Goal: Task Accomplishment & Management: Use online tool/utility

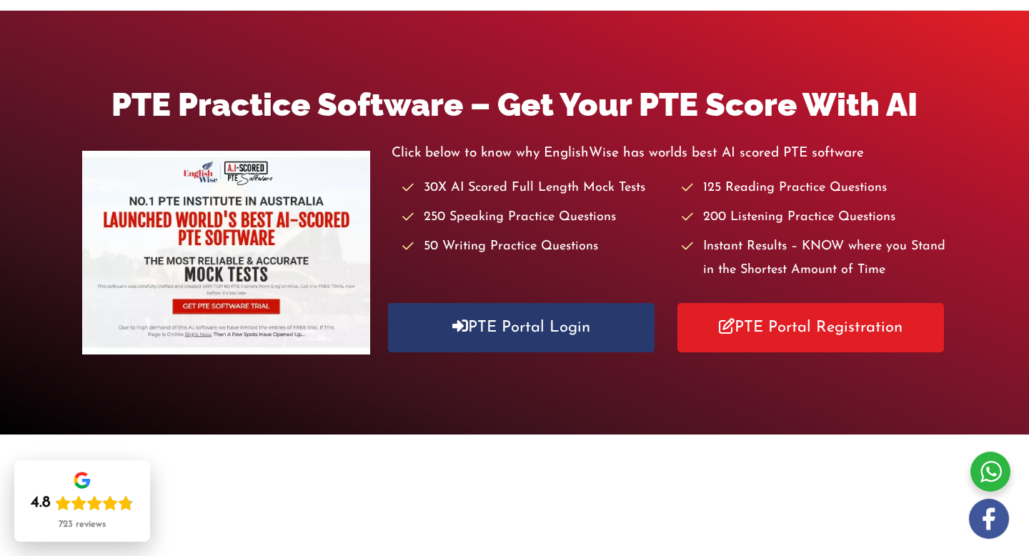
scroll to position [139, 0]
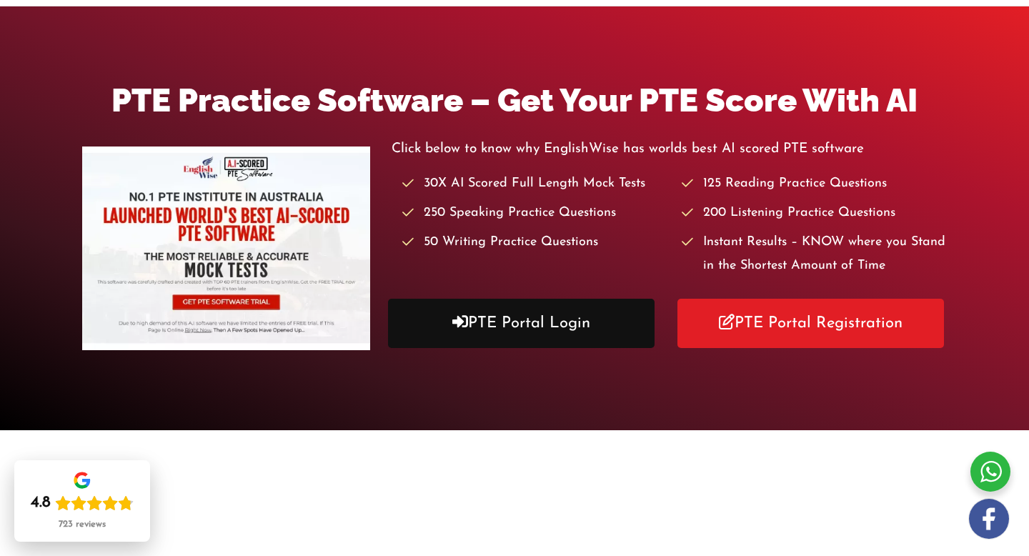
click at [525, 323] on link "PTE Portal Login" at bounding box center [521, 323] width 267 height 49
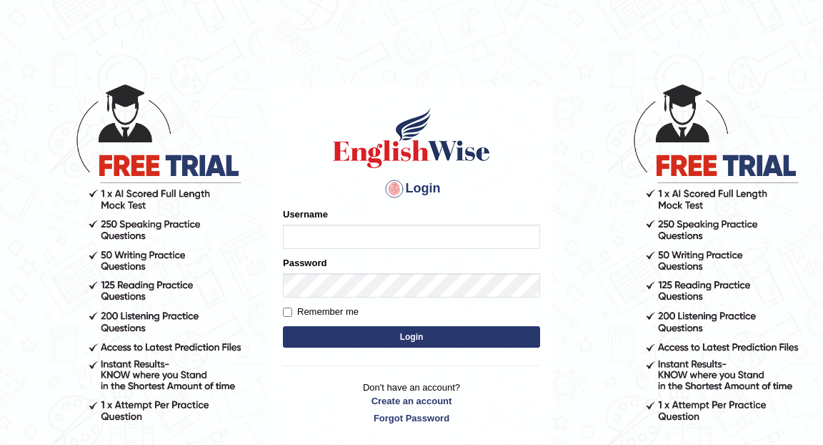
type input "tututee"
click at [376, 338] on button "Login" at bounding box center [411, 336] width 257 height 21
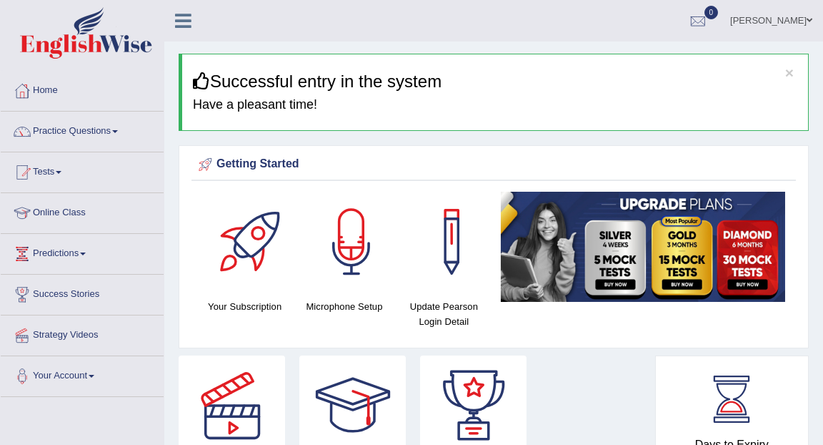
click at [783, 14] on link "Patricia Sillah" at bounding box center [772, 18] width 104 height 37
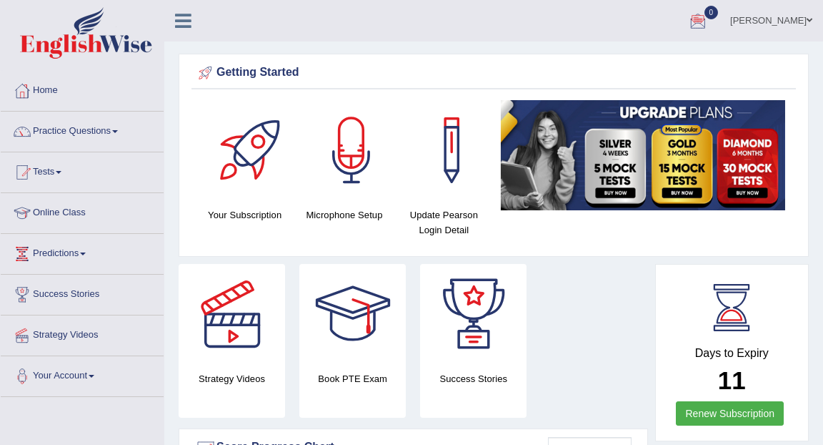
click at [410, 38] on ul "Patricia Sillah Toggle navigation Username: Tututee Access Type: Online Subscri…" at bounding box center [592, 20] width 461 height 41
click at [771, 17] on link "[PERSON_NAME]" at bounding box center [772, 18] width 104 height 37
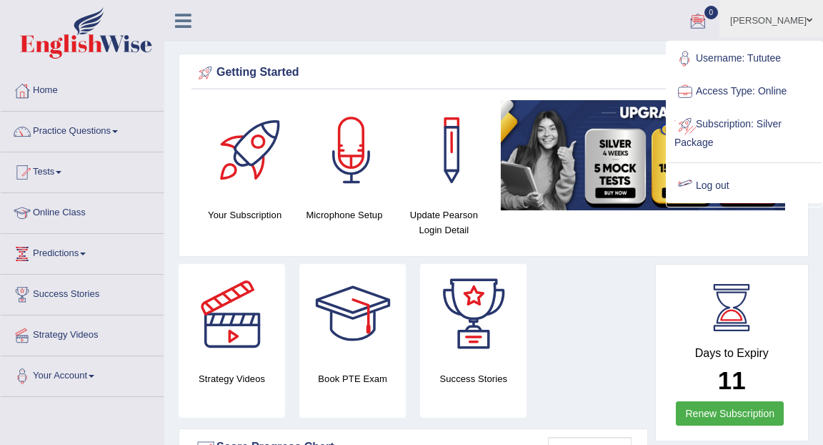
click at [729, 183] on link "Log out" at bounding box center [745, 185] width 154 height 33
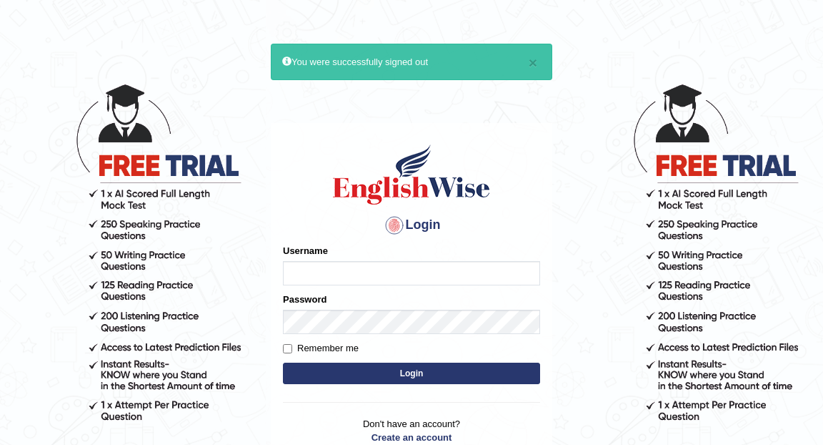
type input "tututee"
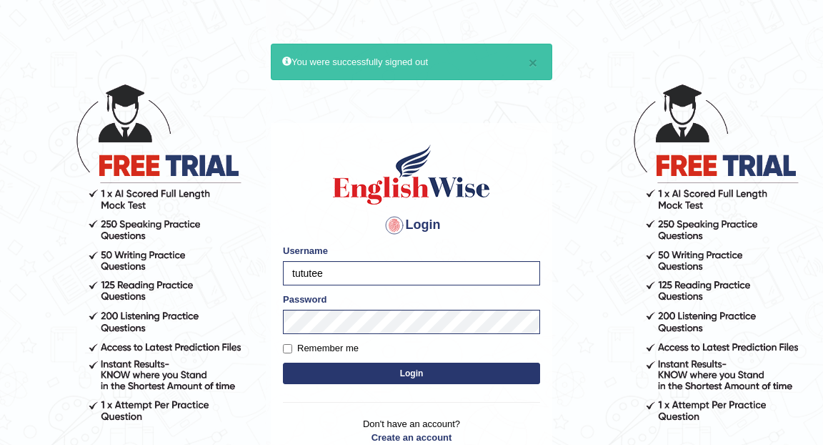
click at [294, 347] on label "Remember me" at bounding box center [321, 348] width 76 height 14
click at [292, 347] on input "Remember me" at bounding box center [287, 348] width 9 height 9
checkbox input "true"
click at [494, 375] on button "Login" at bounding box center [411, 372] width 257 height 21
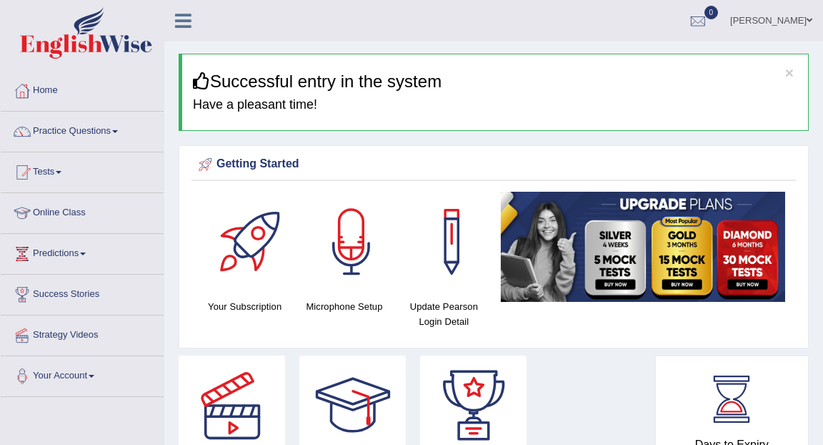
click at [790, 21] on link "[PERSON_NAME]" at bounding box center [772, 18] width 104 height 37
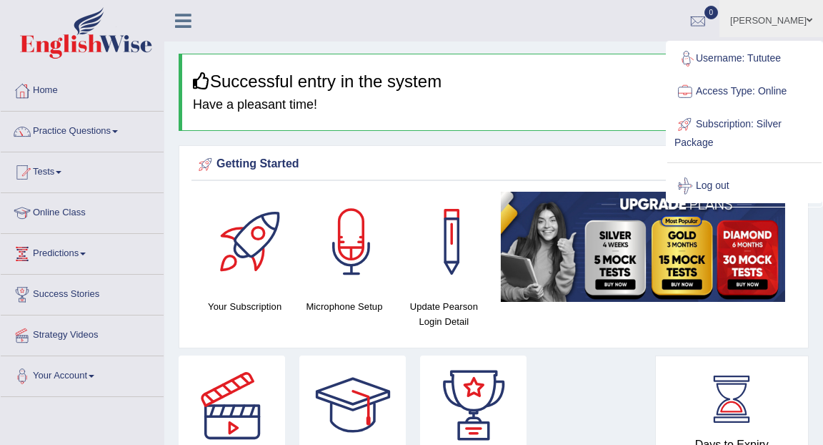
click at [773, 56] on link "Username: Tututee" at bounding box center [745, 58] width 154 height 33
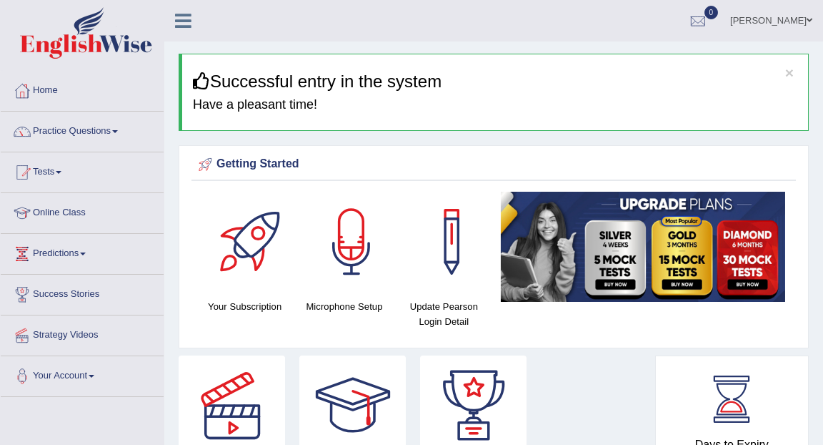
click at [786, 21] on link "[PERSON_NAME]" at bounding box center [772, 18] width 104 height 37
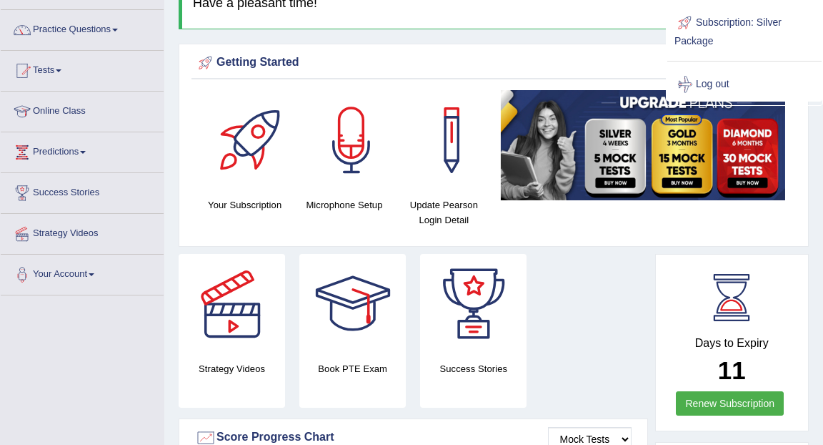
scroll to position [102, 0]
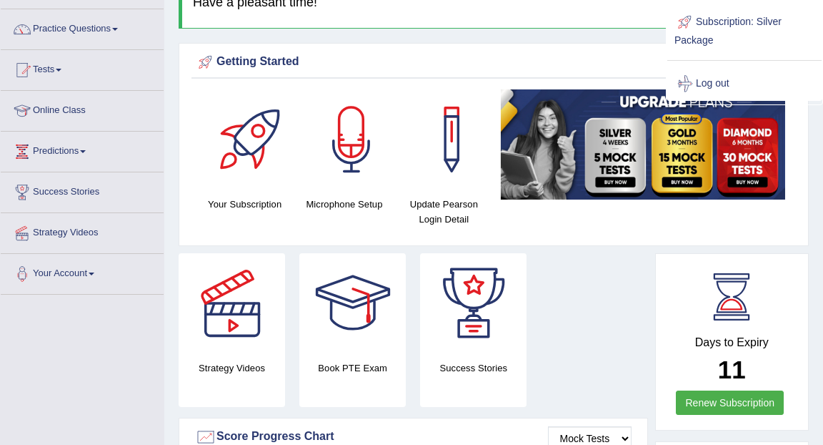
click at [721, 240] on div "Getting Started Your Subscription Microphone Setup Update Pearson Login Detail ×" at bounding box center [494, 144] width 630 height 203
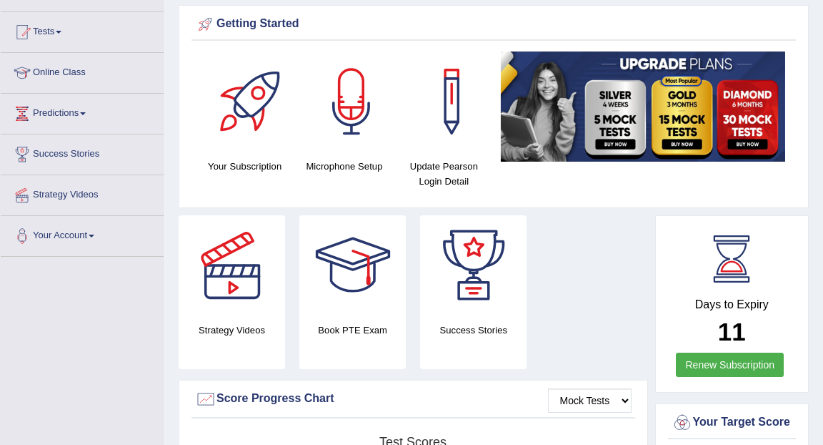
scroll to position [140, 0]
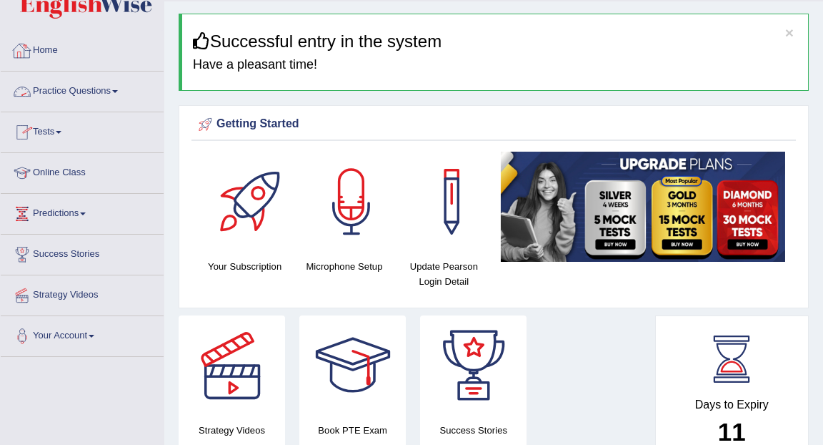
scroll to position [0, 0]
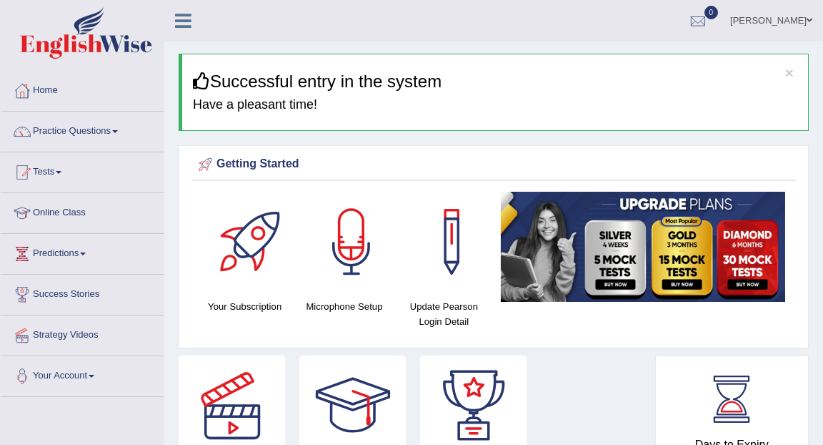
click at [42, 87] on link "Home" at bounding box center [82, 89] width 163 height 36
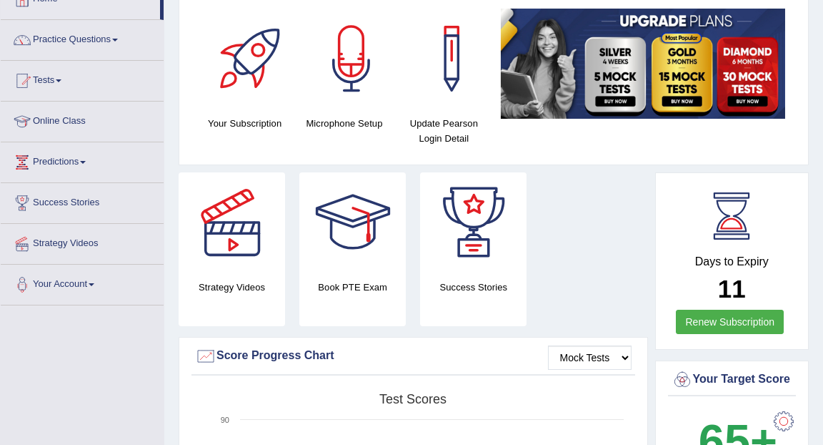
scroll to position [107, 0]
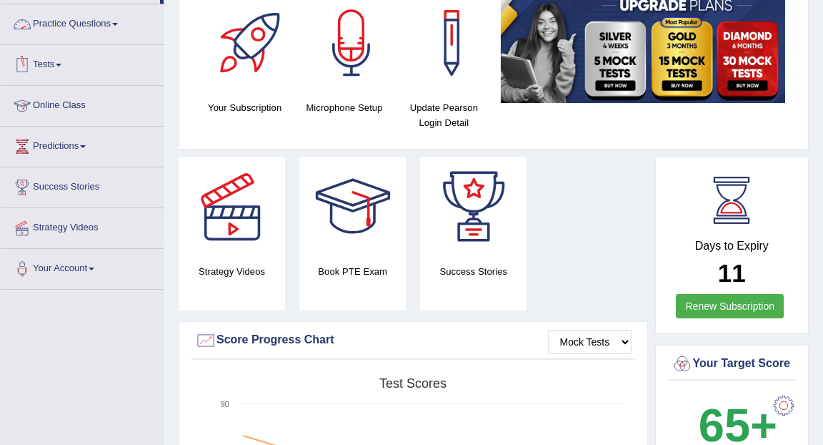
click at [64, 21] on link "Practice Questions" at bounding box center [82, 22] width 163 height 36
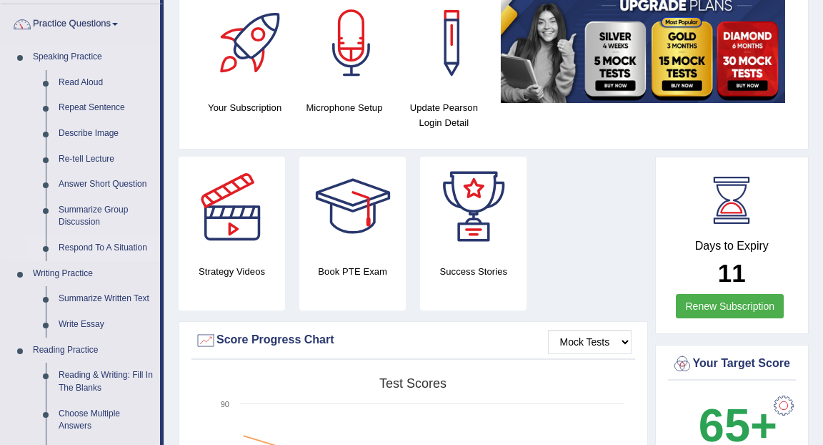
click at [76, 243] on link "Respond To A Situation" at bounding box center [106, 248] width 108 height 26
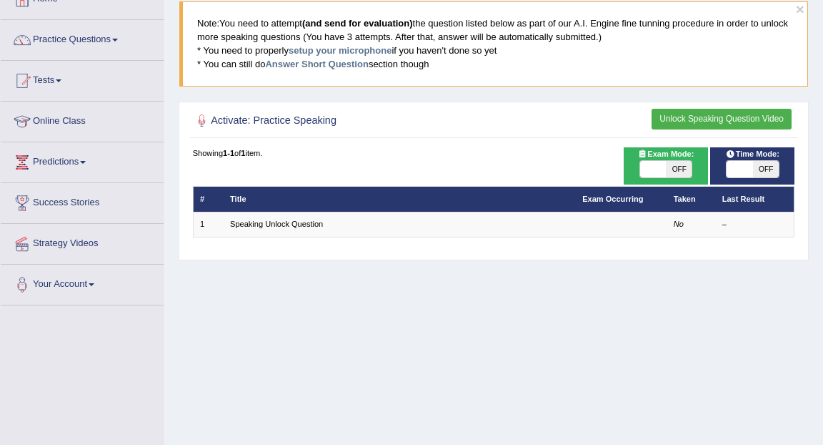
scroll to position [92, 0]
